Goal: Check status: Check status

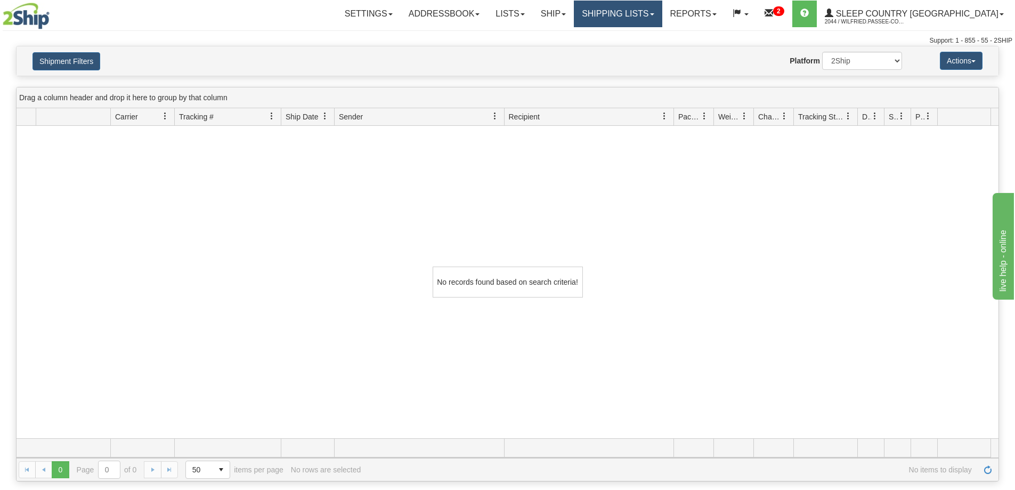
click at [662, 12] on link "Shipping lists" at bounding box center [618, 14] width 88 height 27
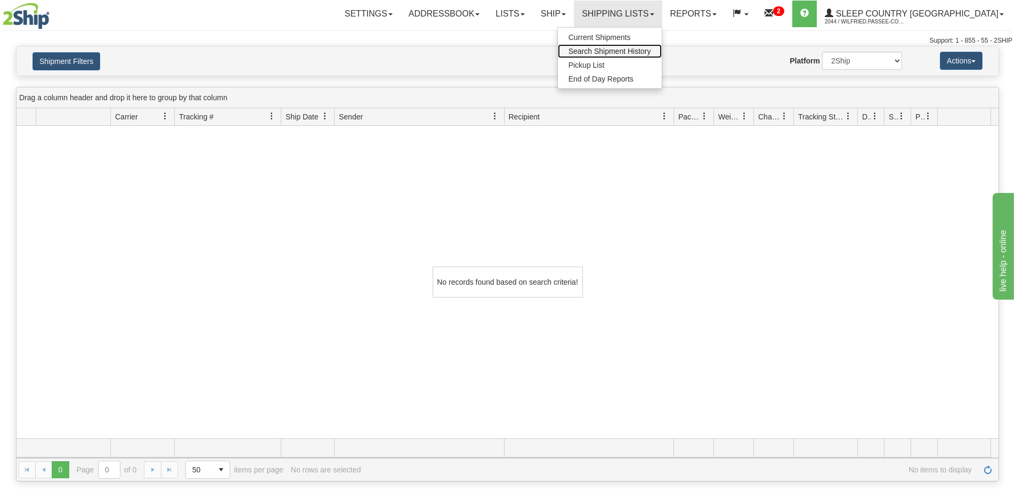
click at [651, 51] on span "Search Shipment History" at bounding box center [609, 51] width 83 height 9
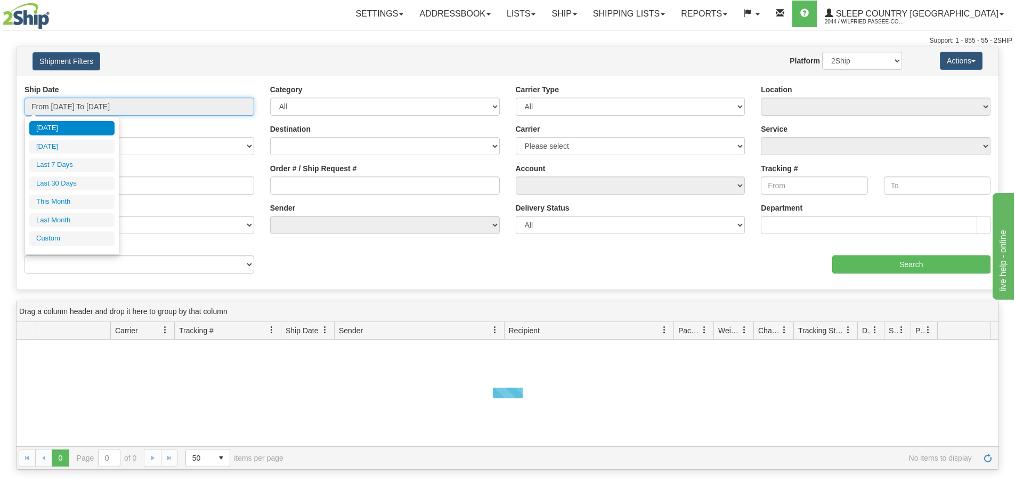
click at [109, 108] on input "From [DATE] To [DATE]" at bounding box center [140, 106] width 230 height 18
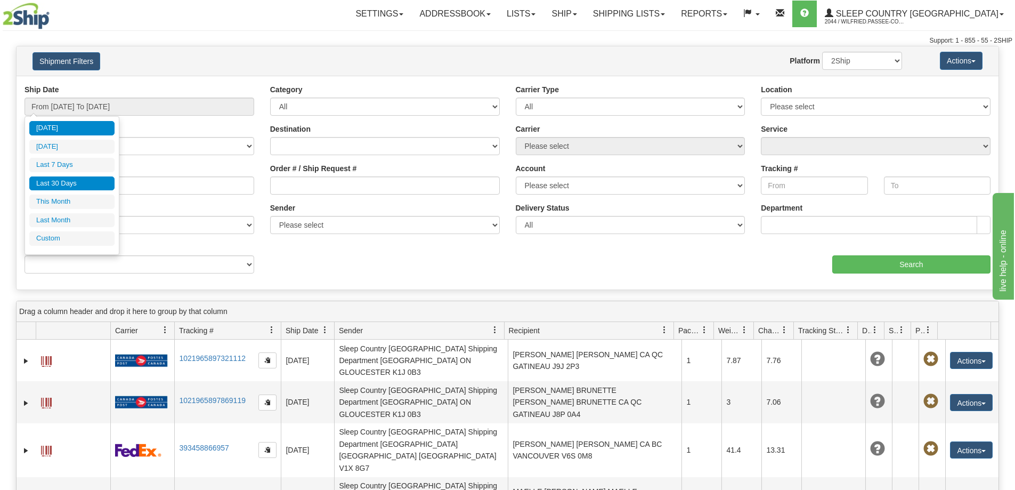
click at [93, 177] on li "Last 30 Days" at bounding box center [71, 183] width 85 height 14
type input "From [DATE] To [DATE]"
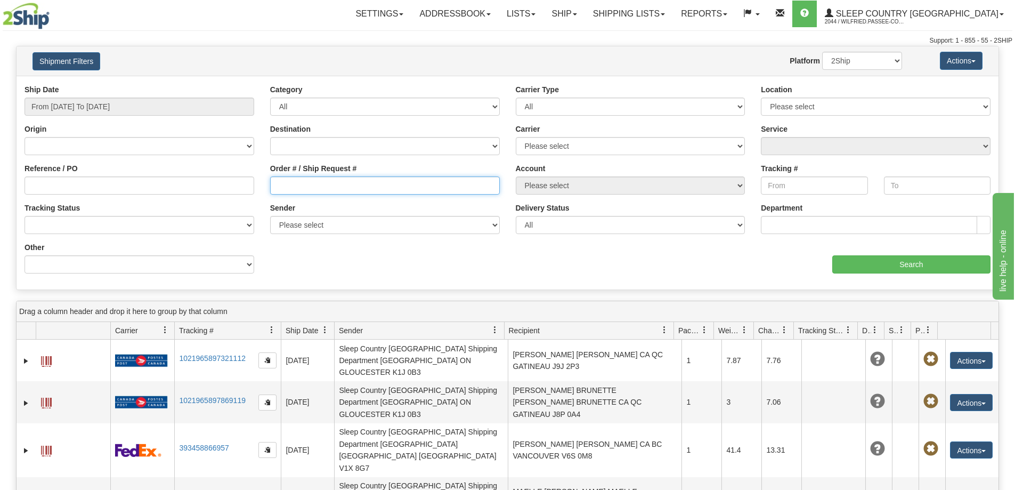
click at [289, 183] on input "Order # / Ship Request #" at bounding box center [385, 185] width 230 height 18
paste input "9000I096531"
type input "9000I096531"
